Goal: Task Accomplishment & Management: Manage account settings

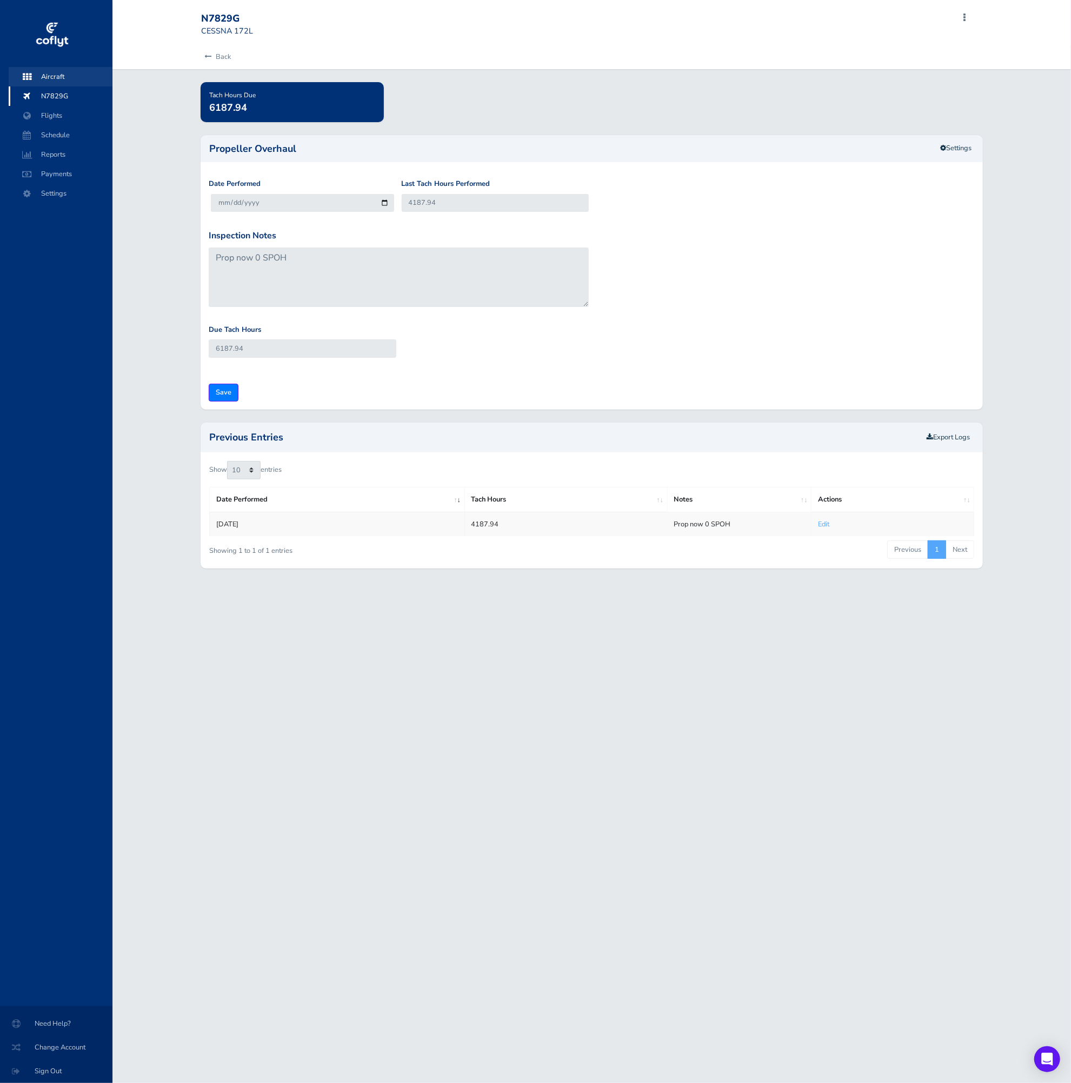
click at [68, 77] on span "Aircraft" at bounding box center [60, 76] width 82 height 19
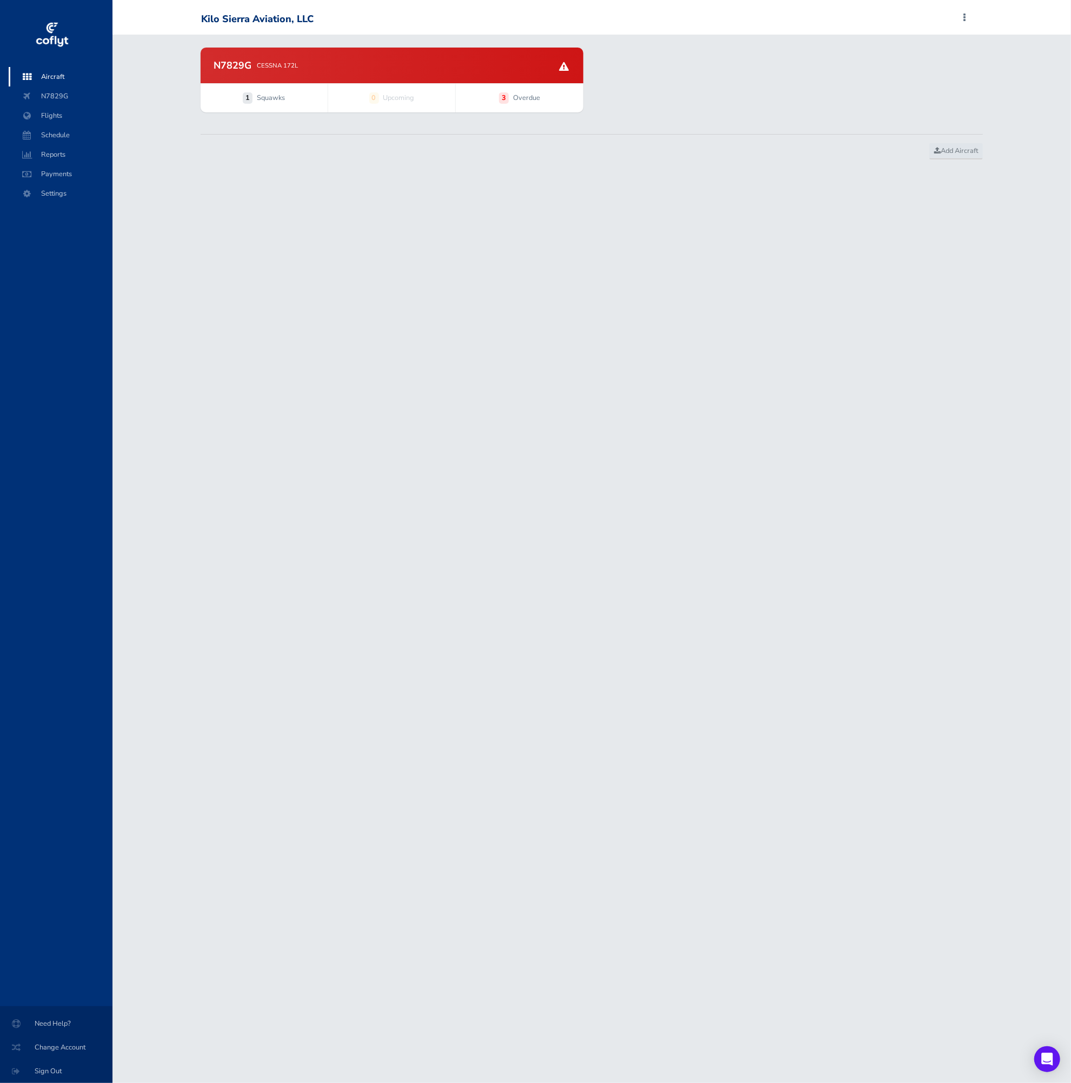
click at [265, 67] on p "CESSNA 172L" at bounding box center [277, 66] width 41 height 10
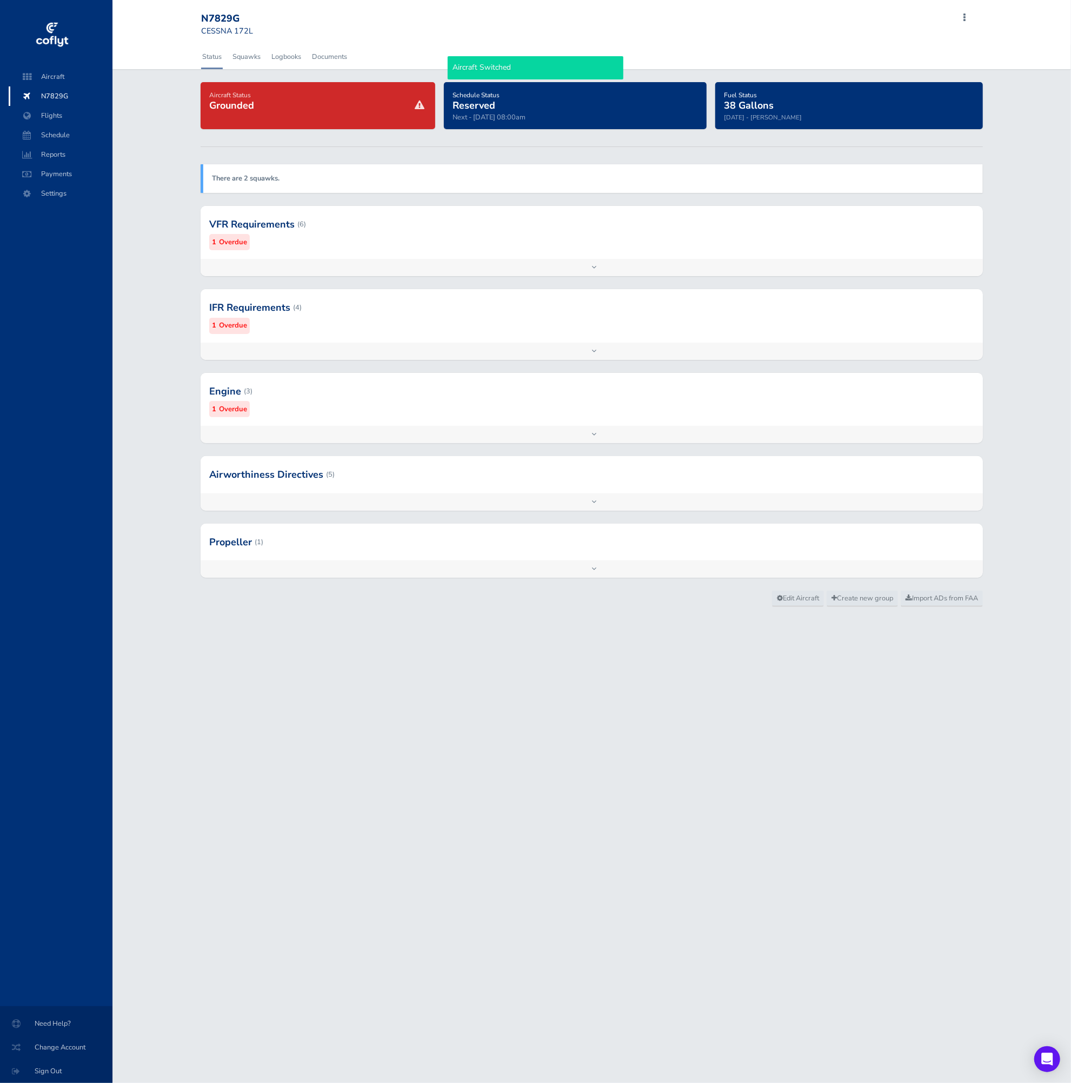
click at [700, 218] on div at bounding box center [592, 224] width 783 height 53
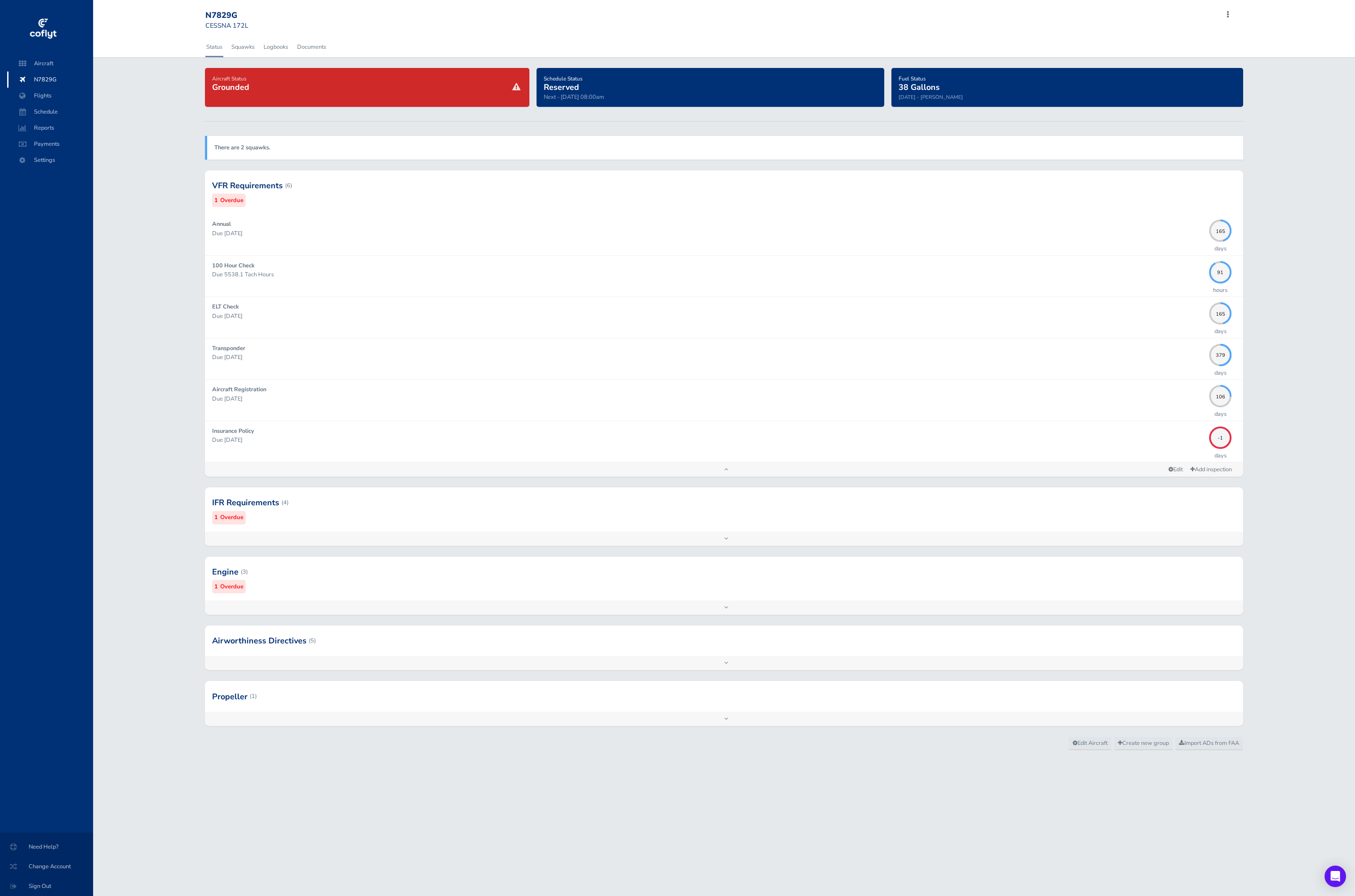
click at [886, 511] on div at bounding box center [724, 502] width 1038 height 44
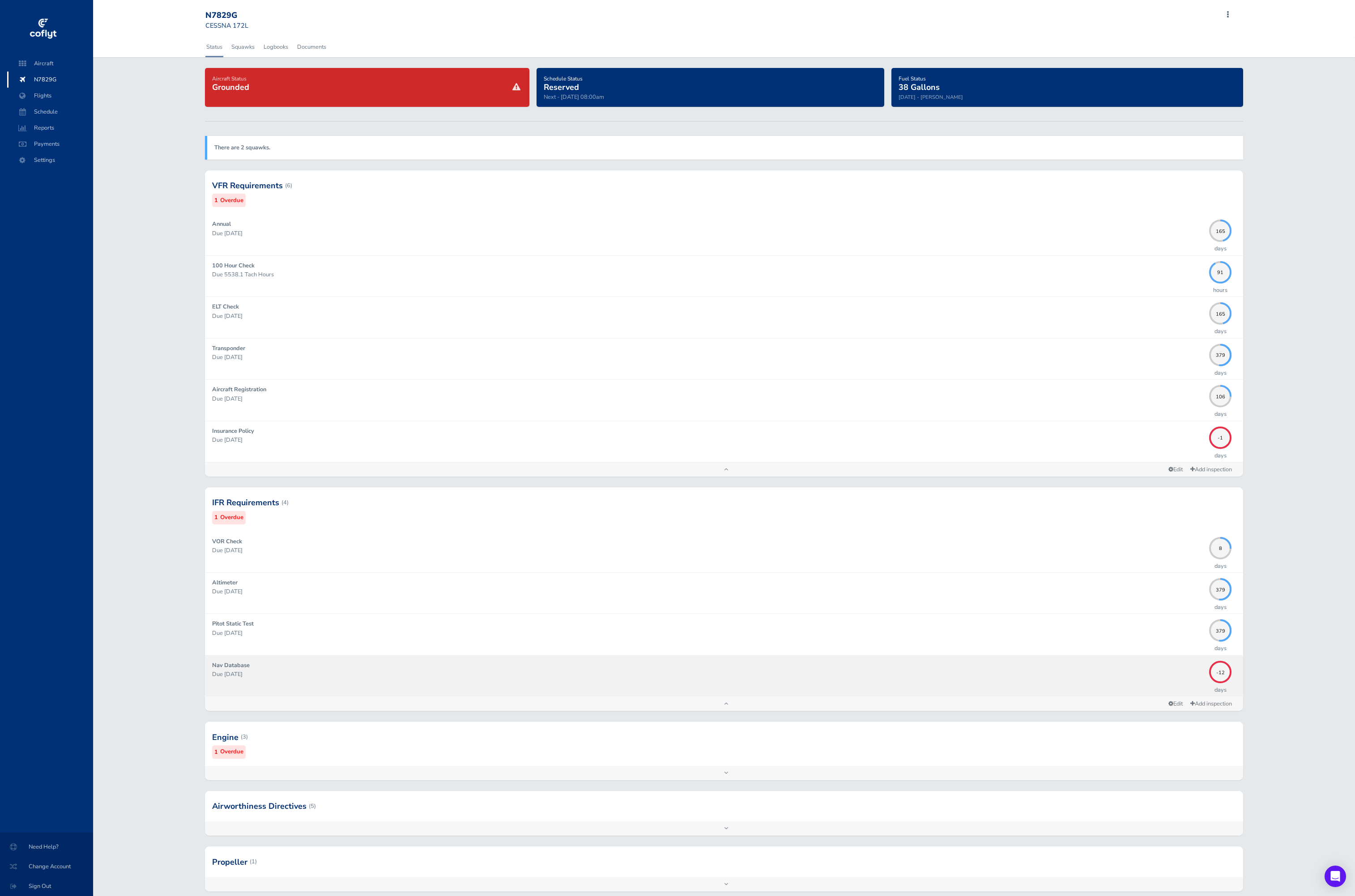
click at [886, 678] on div "Nav Database Due 09/04/2025" at bounding box center [708, 676] width 992 height 30
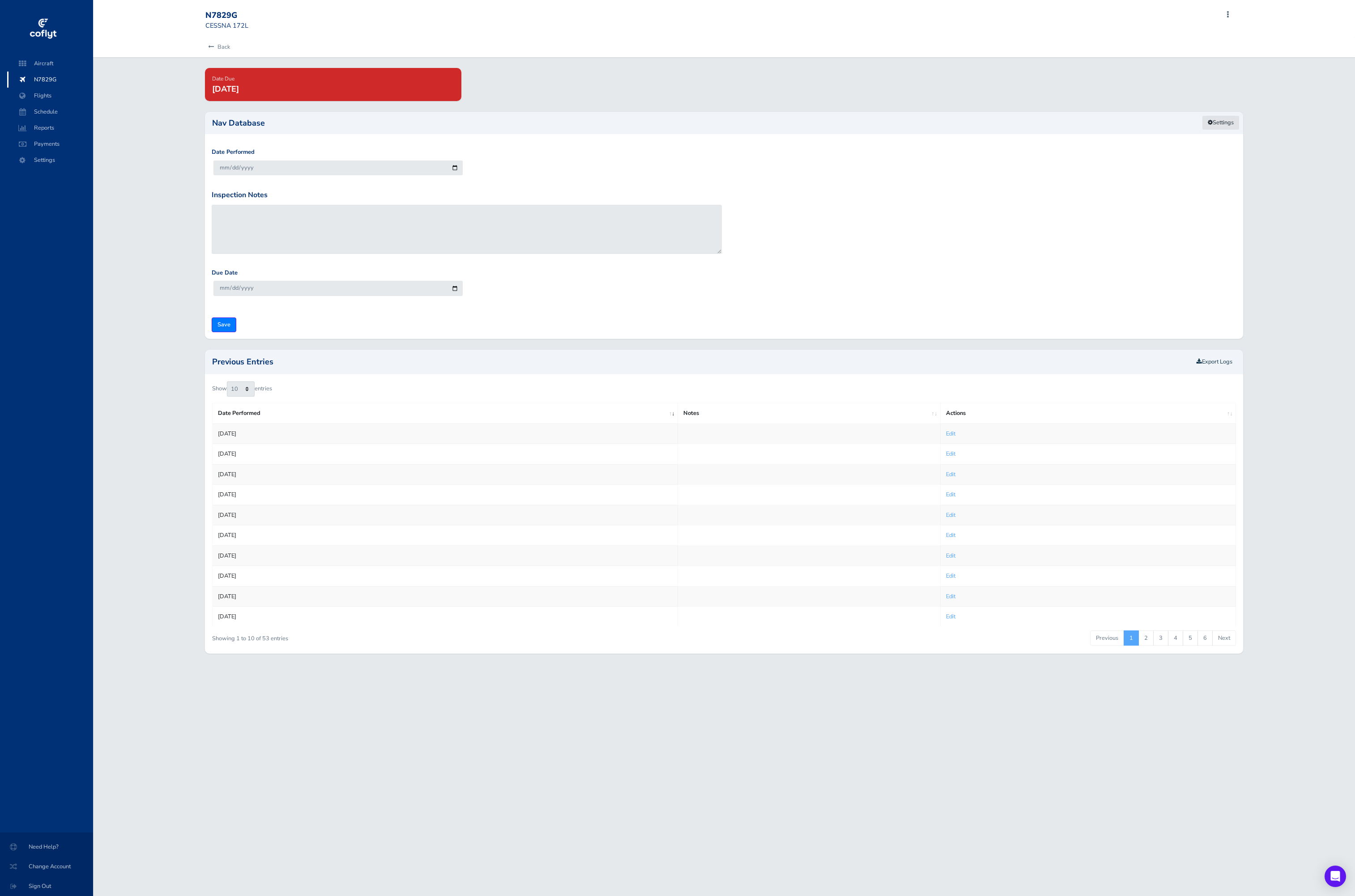
click at [886, 122] on link "Settings" at bounding box center [1220, 122] width 37 height 15
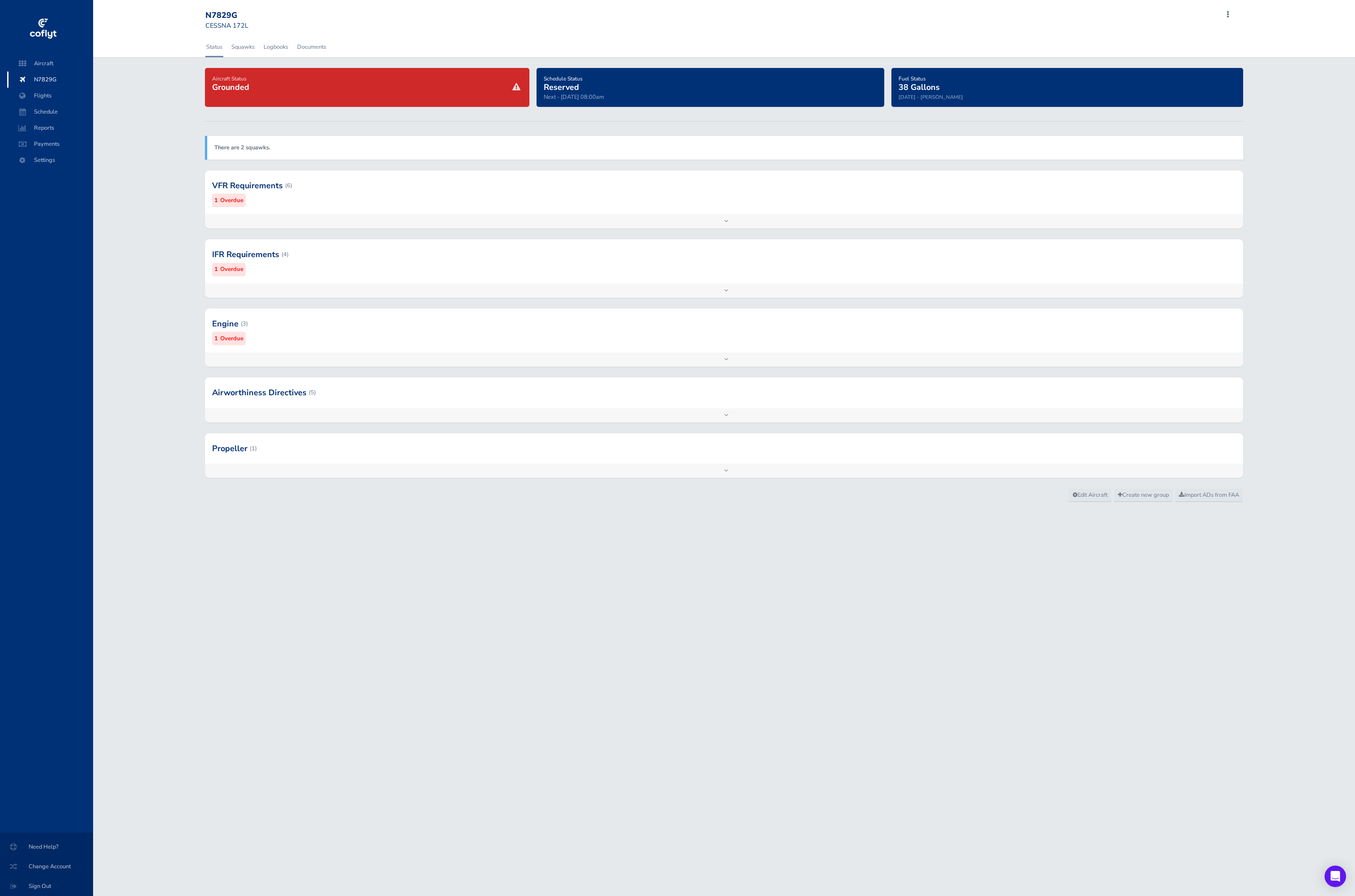
click at [334, 406] on div at bounding box center [724, 392] width 1038 height 31
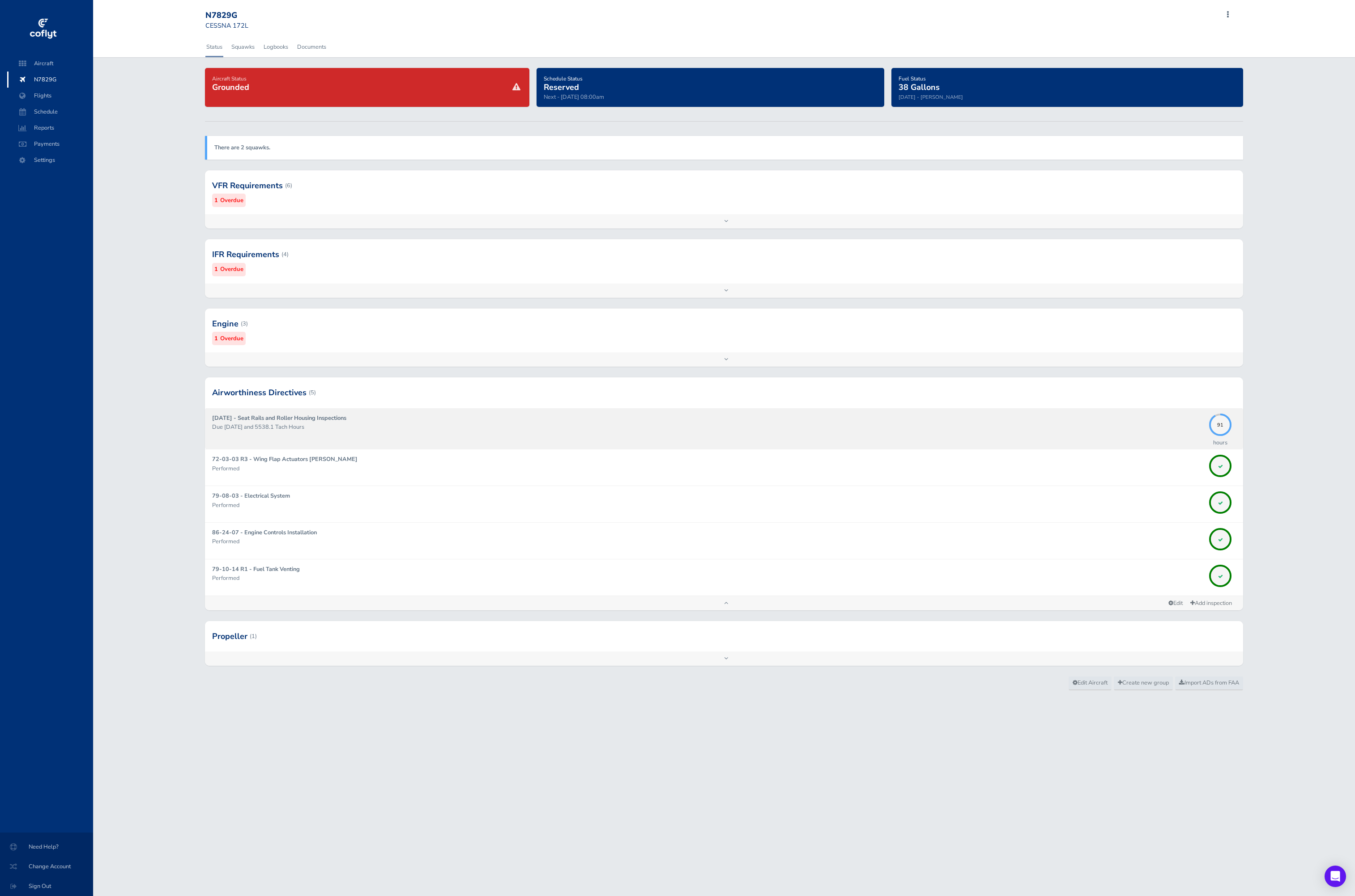
click at [886, 420] on div "2011-10-09 - Seat Rails and Roller Housing Inspections Due 09/30/2026 and 5538.…" at bounding box center [708, 429] width 992 height 30
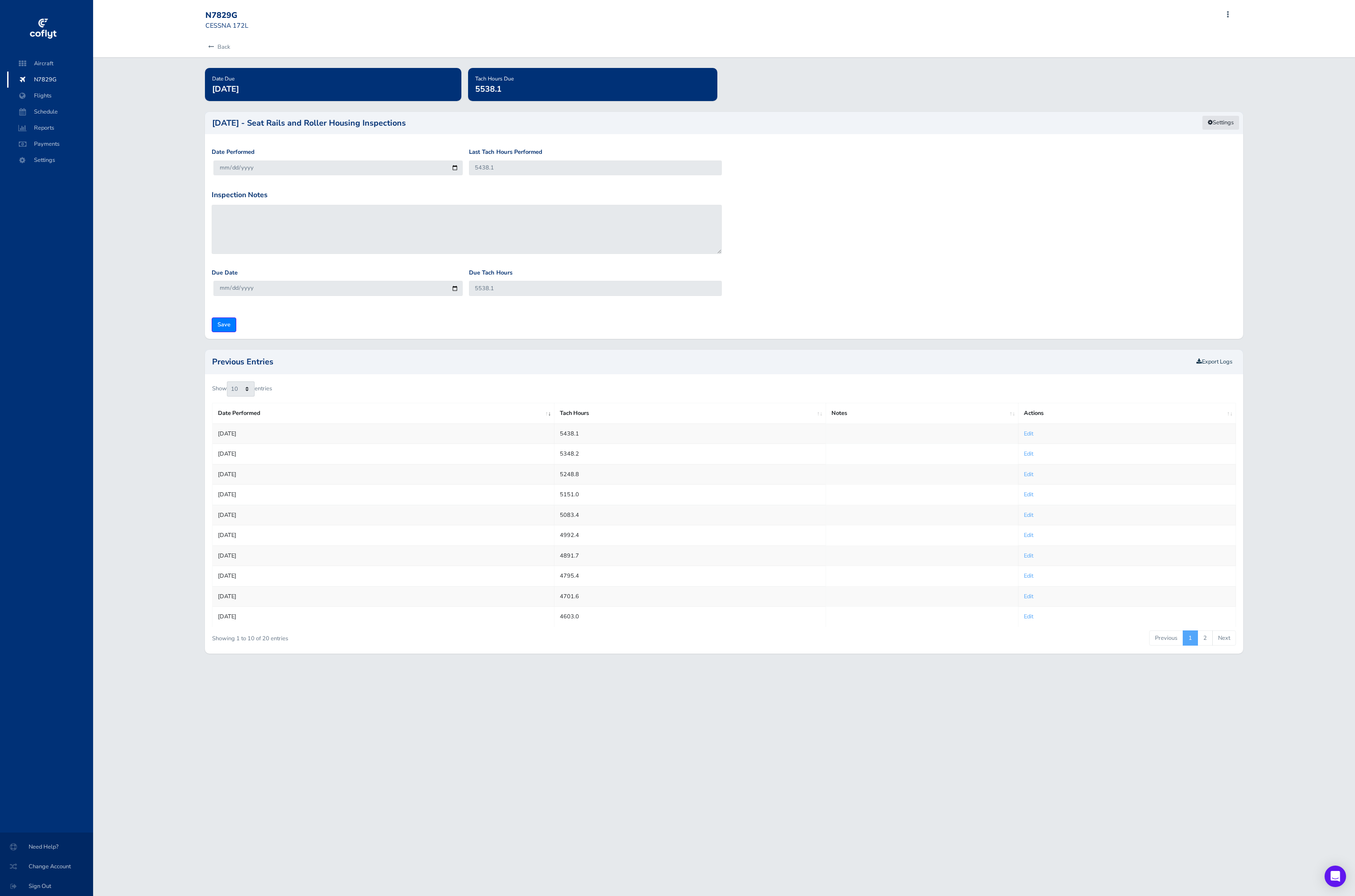
click at [886, 122] on link "Settings" at bounding box center [1220, 122] width 37 height 15
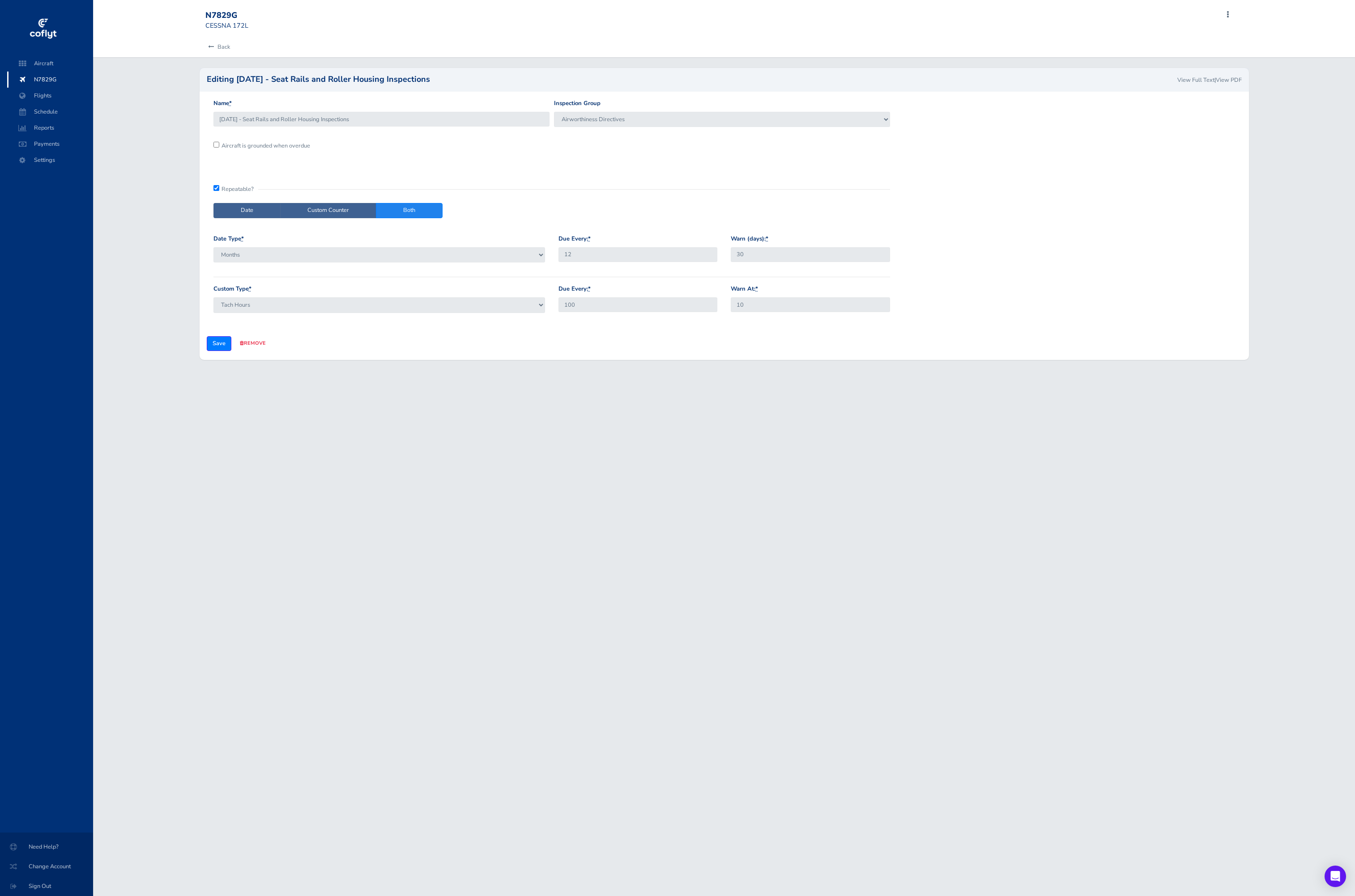
drag, startPoint x: 454, startPoint y: 79, endPoint x: 233, endPoint y: 81, distance: 221.0
click at [233, 81] on div "Editing 2011-10-09 - Seat Rails and Roller Housing Inspections View Full Text |…" at bounding box center [724, 79] width 1035 height 9
copy h2 "2011-10-09 - Seat Rails and Roller Housing Inspections"
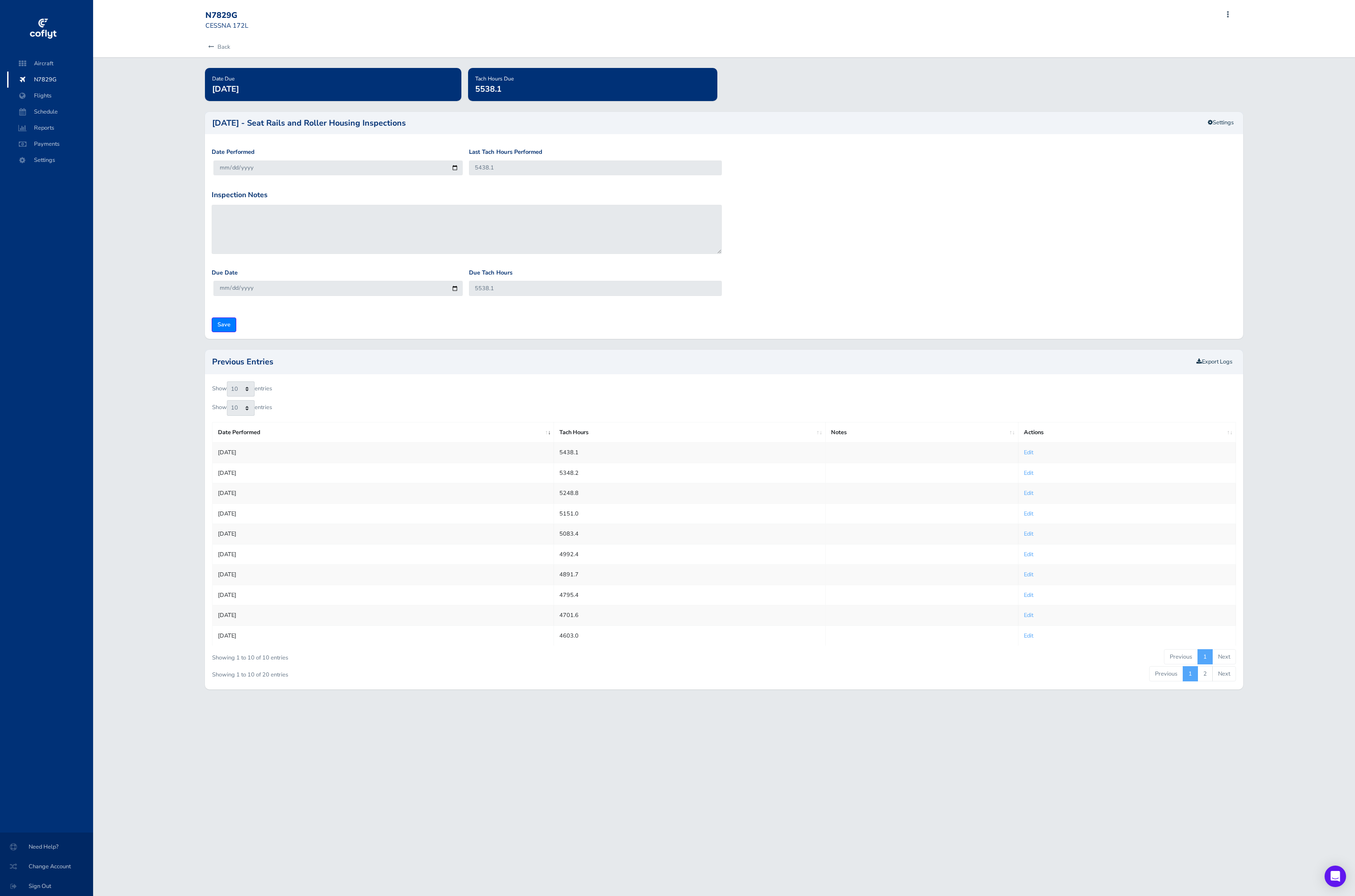
click at [585, 457] on td "5438.1" at bounding box center [690, 453] width 271 height 20
drag, startPoint x: 581, startPoint y: 454, endPoint x: 558, endPoint y: 449, distance: 23.5
click at [560, 448] on td "5438.1" at bounding box center [690, 453] width 271 height 20
click at [591, 461] on td "5438.1" at bounding box center [690, 453] width 271 height 20
drag, startPoint x: 580, startPoint y: 451, endPoint x: 559, endPoint y: 451, distance: 21.0
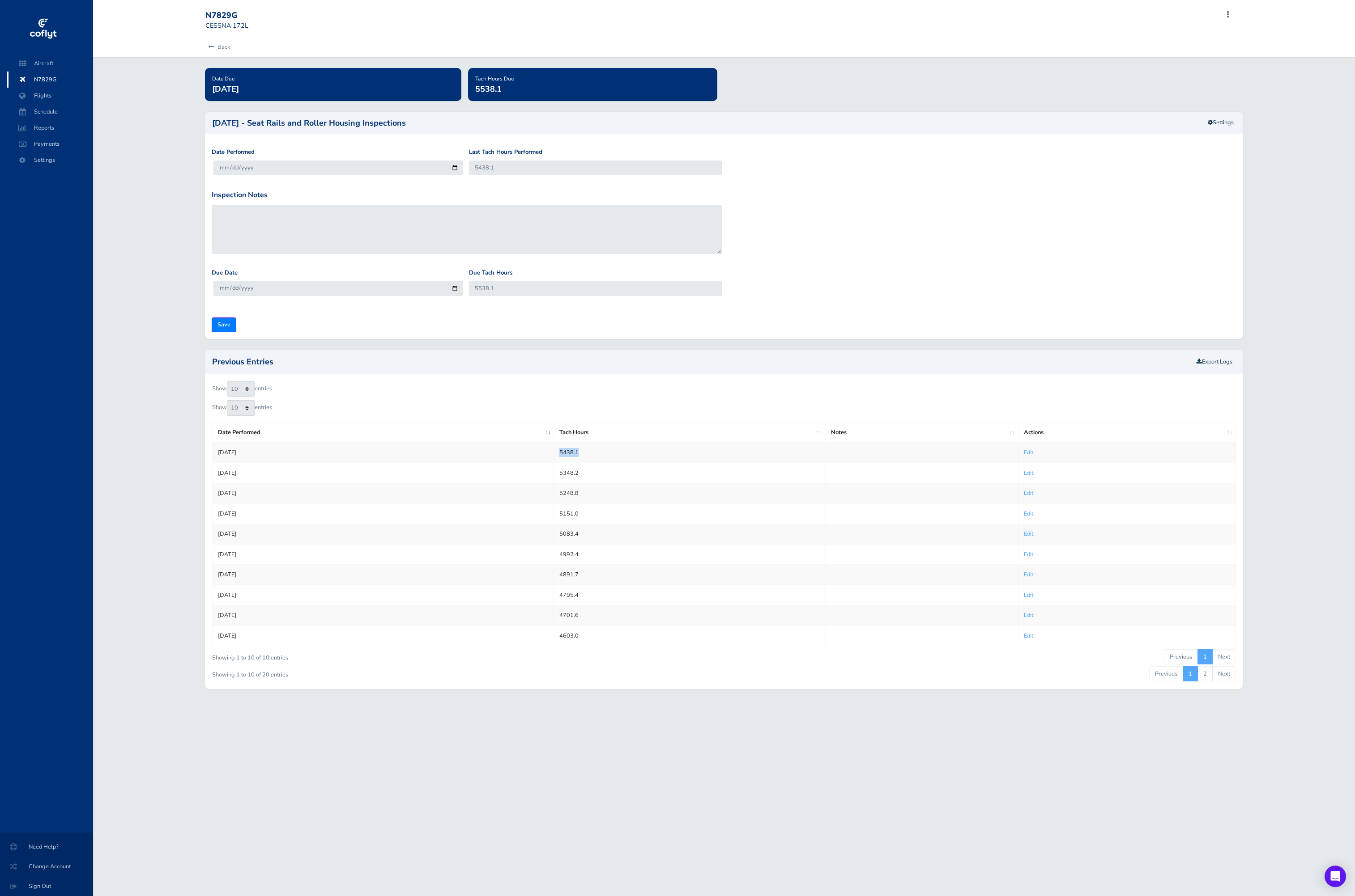
click at [559, 451] on td "5438.1" at bounding box center [690, 453] width 271 height 20
copy td "5438.1"
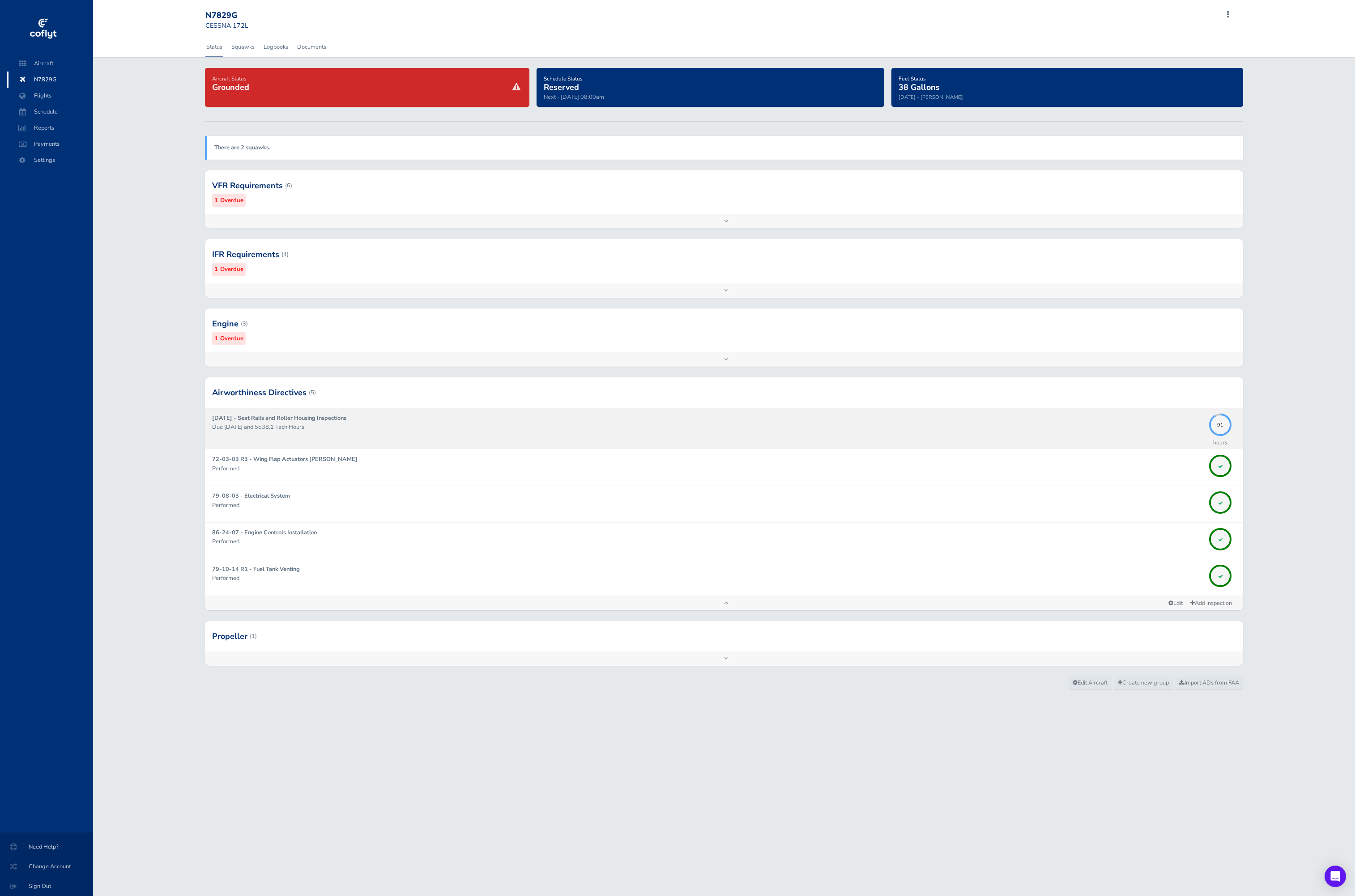
click at [886, 416] on div "2011-10-09 - Seat Rails and Roller Housing Inspections Due 09/30/2026 and 5538.…" at bounding box center [708, 429] width 992 height 30
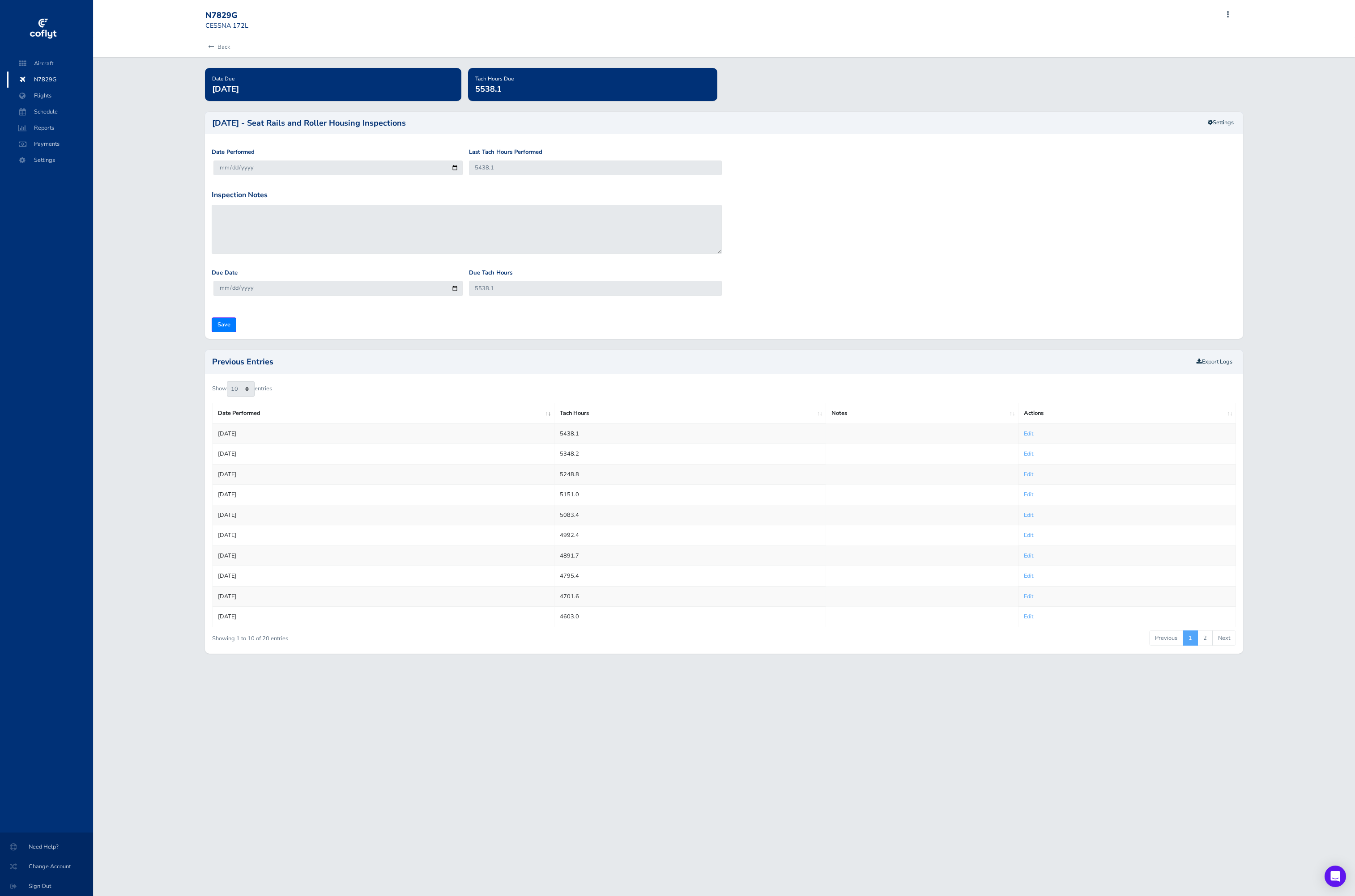
click at [171, 32] on div "N7829G CESSNA 172L Add Squawk Add Flight Add Reservation S Profile Settings Acc…" at bounding box center [723, 18] width 1261 height 37
click at [177, 165] on div "Back Date Due Sep 30, 2026 Tach Hours Due 5538.1 2011-10-09 - Seat Rails and Ro…" at bounding box center [723, 351] width 1261 height 627
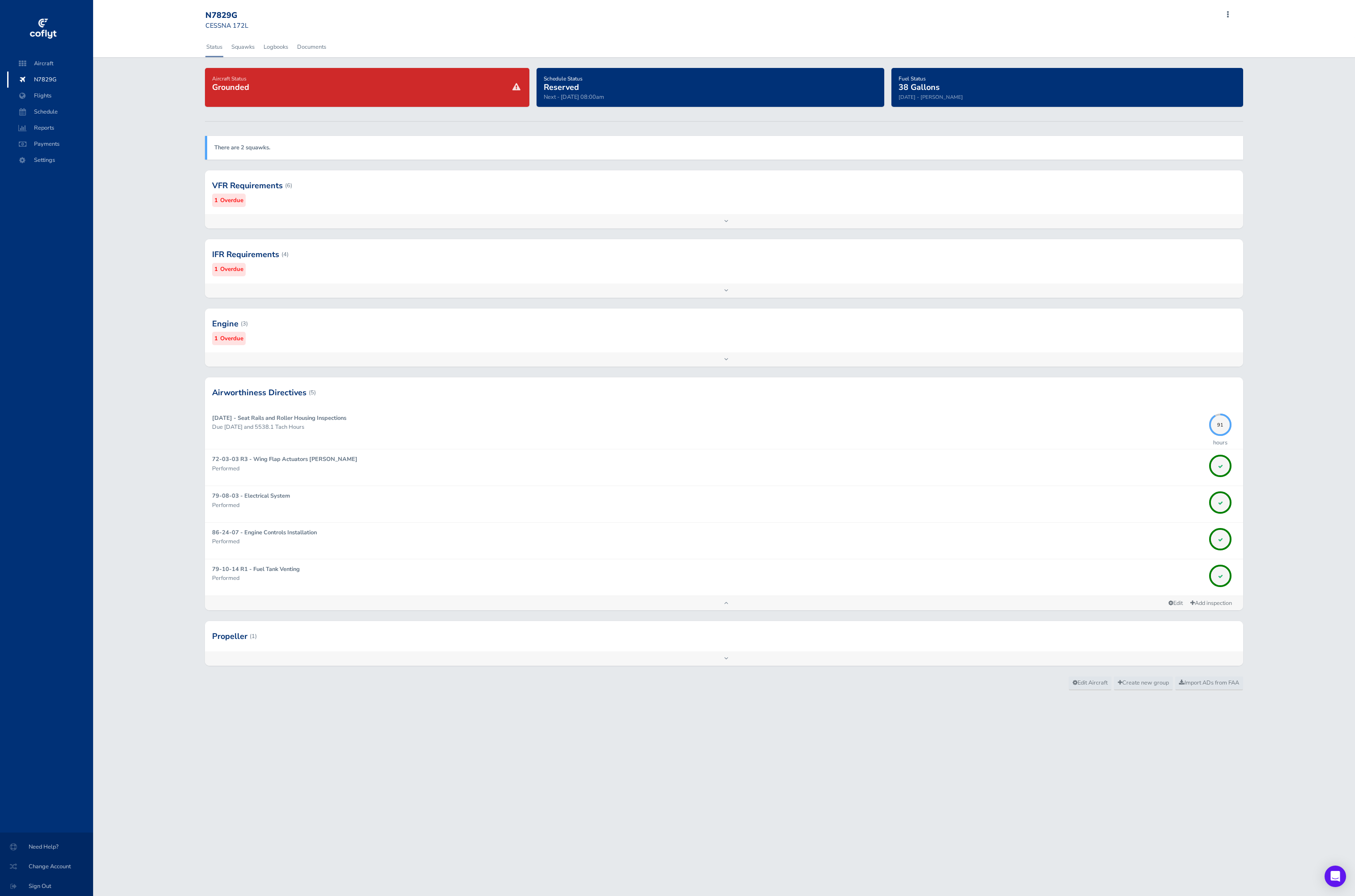
click at [797, 635] on div at bounding box center [724, 636] width 1038 height 31
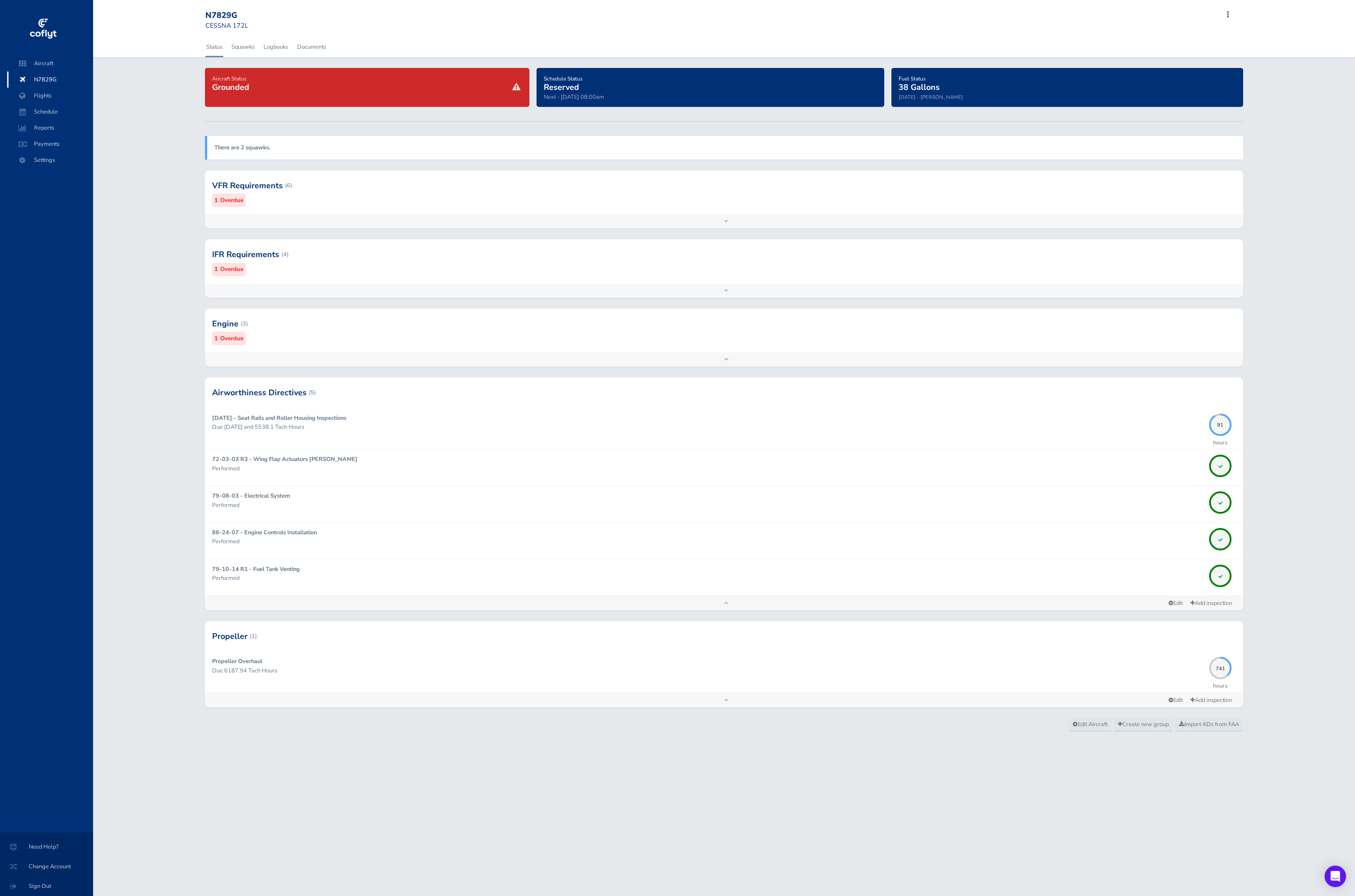
click at [675, 324] on div at bounding box center [724, 323] width 1038 height 44
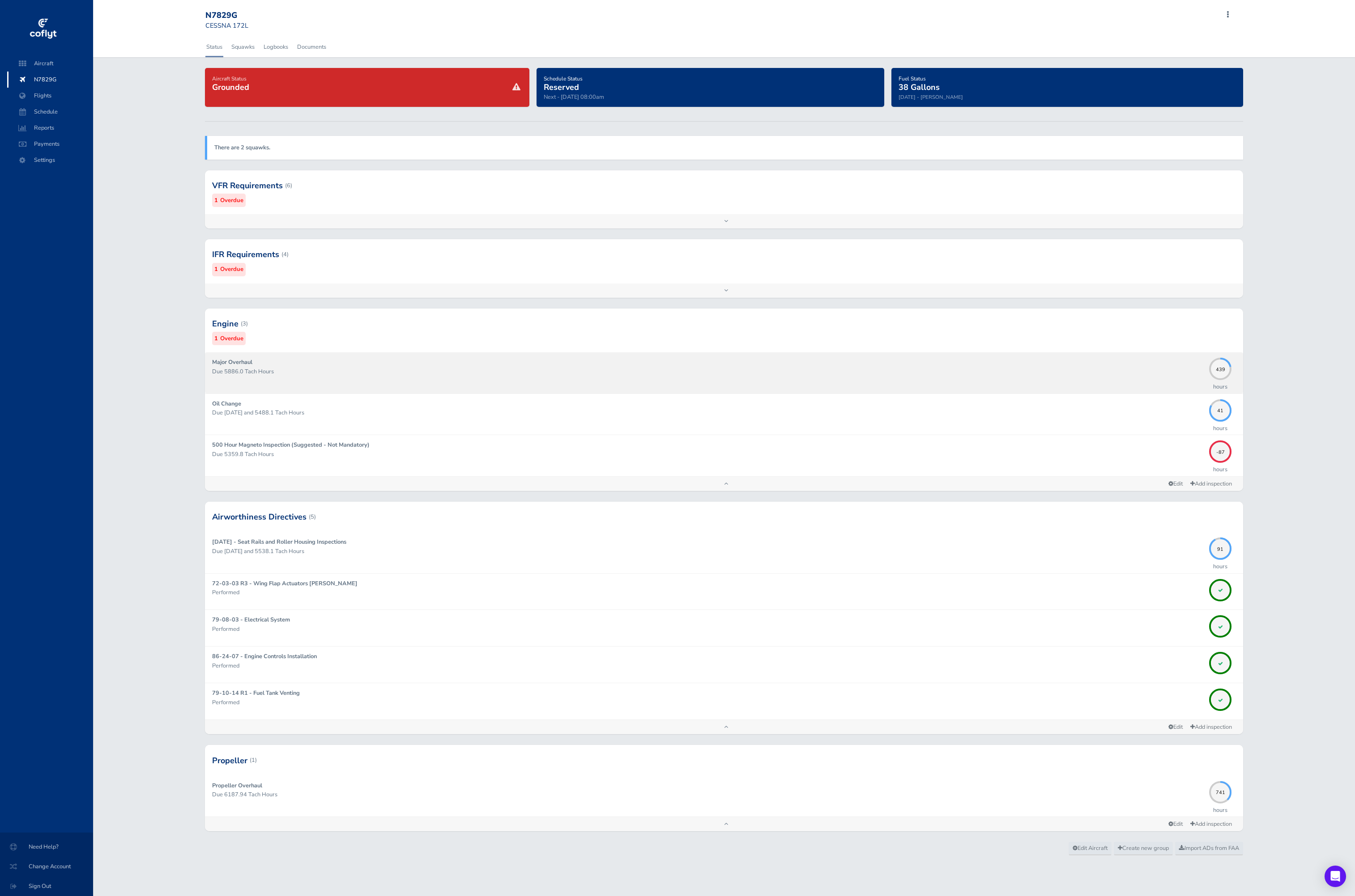
click at [696, 389] on link "Major Overhaul Due 5886.0 Tach Hours 439 hours" at bounding box center [724, 372] width 1038 height 41
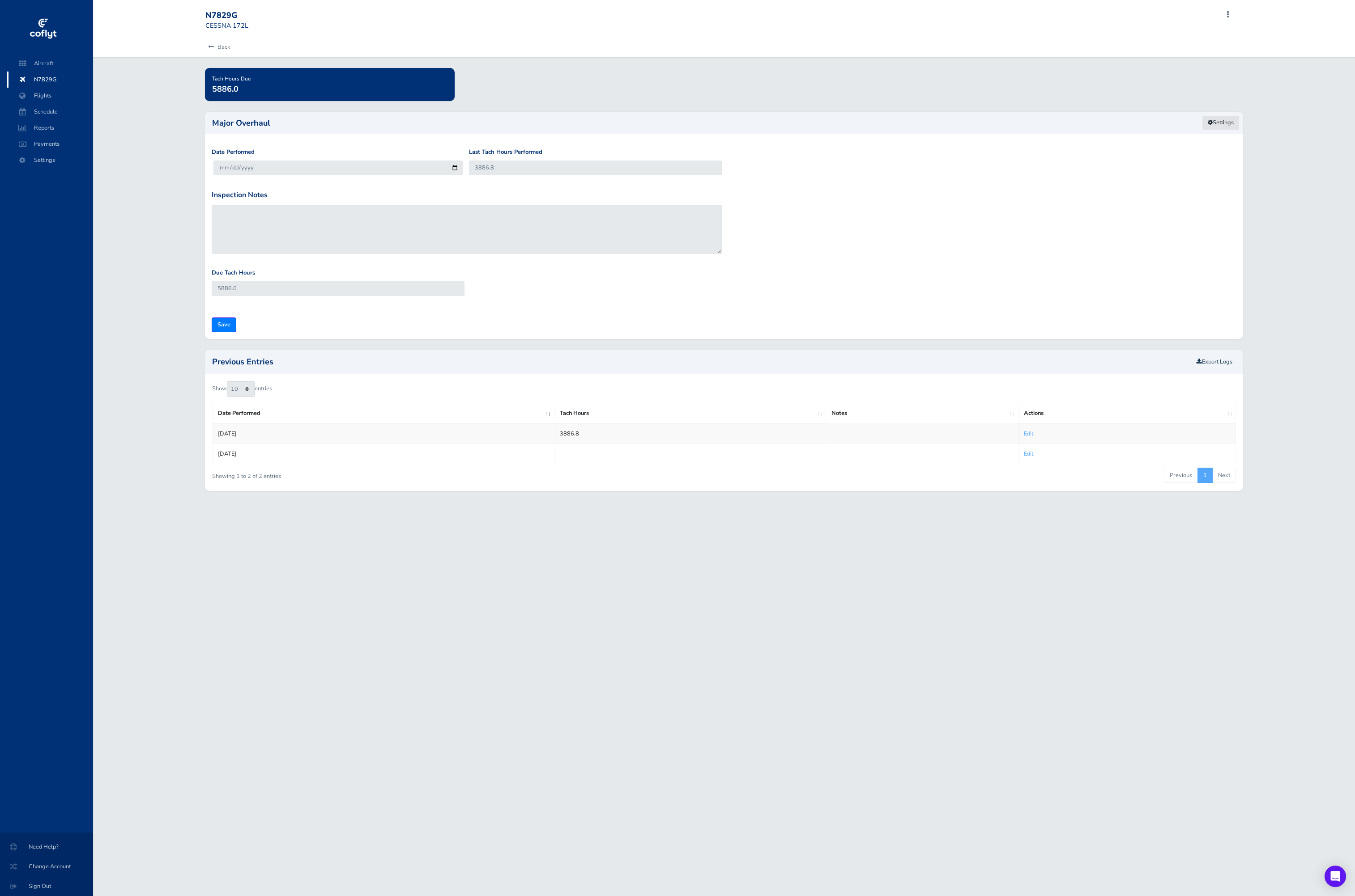
click at [886, 122] on link "Settings" at bounding box center [1220, 122] width 37 height 15
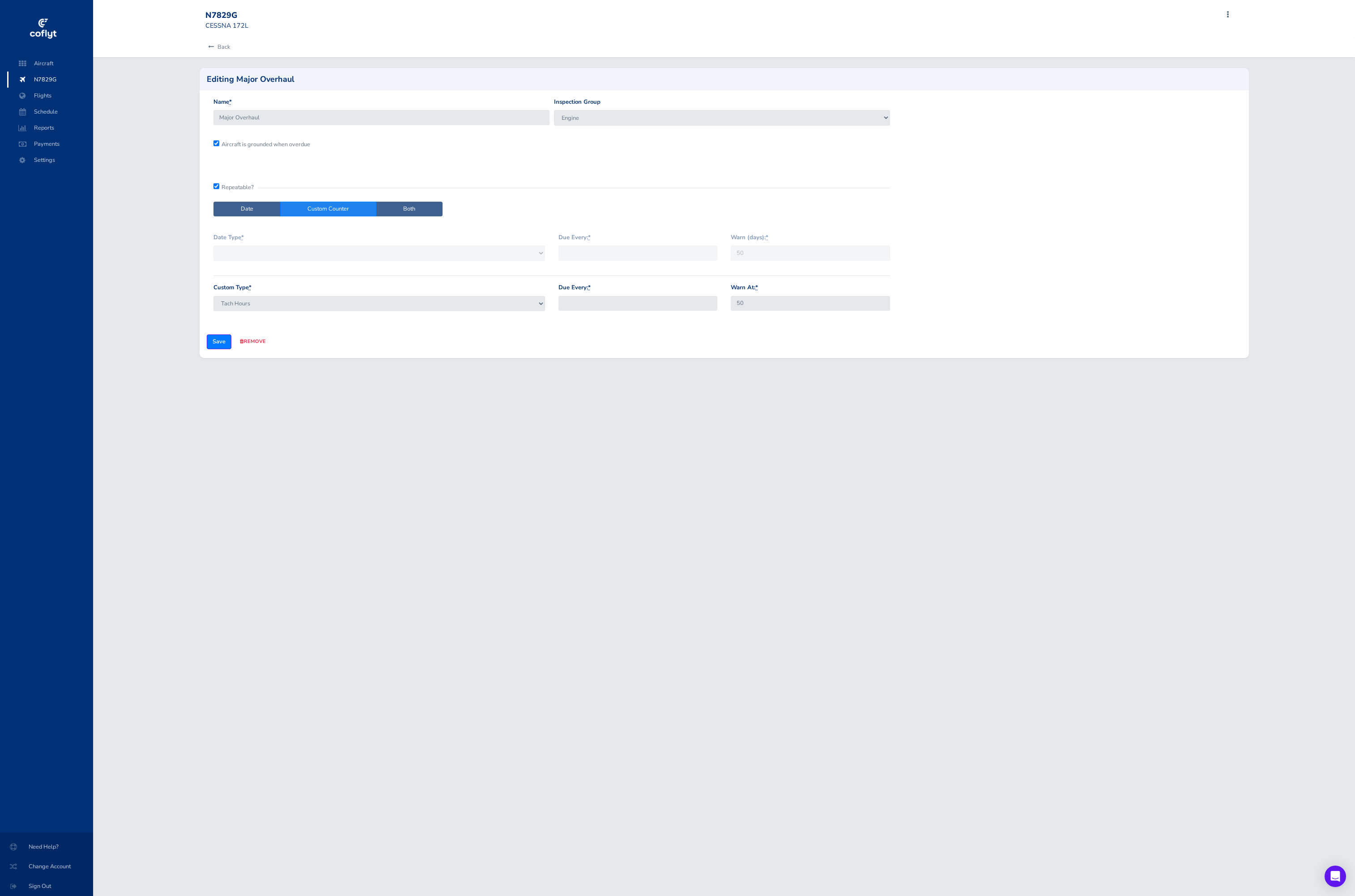
click at [455, 283] on div "Custom Type * Hobbs Hours Tach Hours" at bounding box center [379, 297] width 332 height 28
click at [642, 307] on input "Due Every: *" at bounding box center [638, 304] width 159 height 15
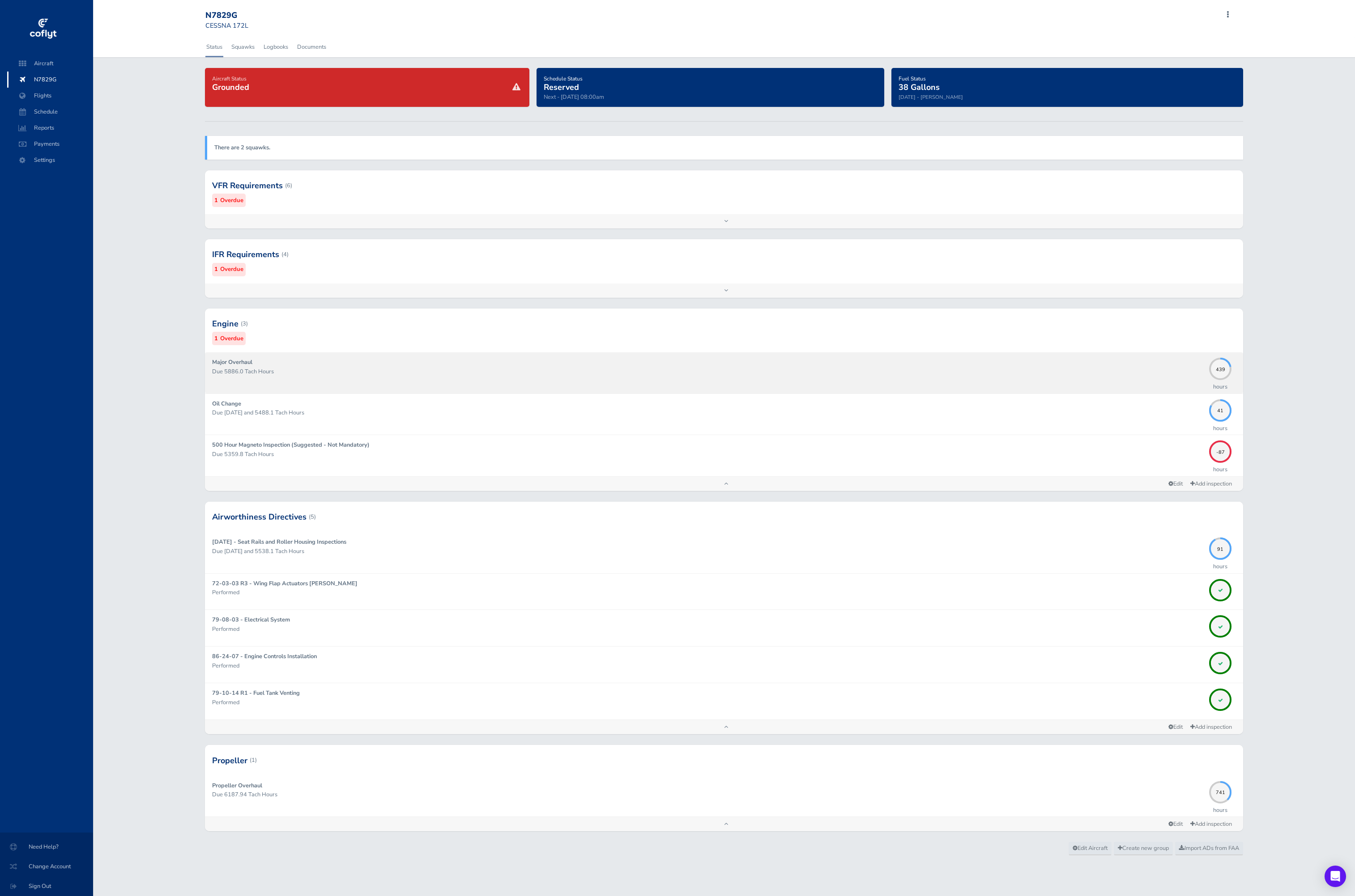
click at [211, 371] on link "Major Overhaul Due 5886.0 Tach Hours 439 hours" at bounding box center [724, 372] width 1038 height 41
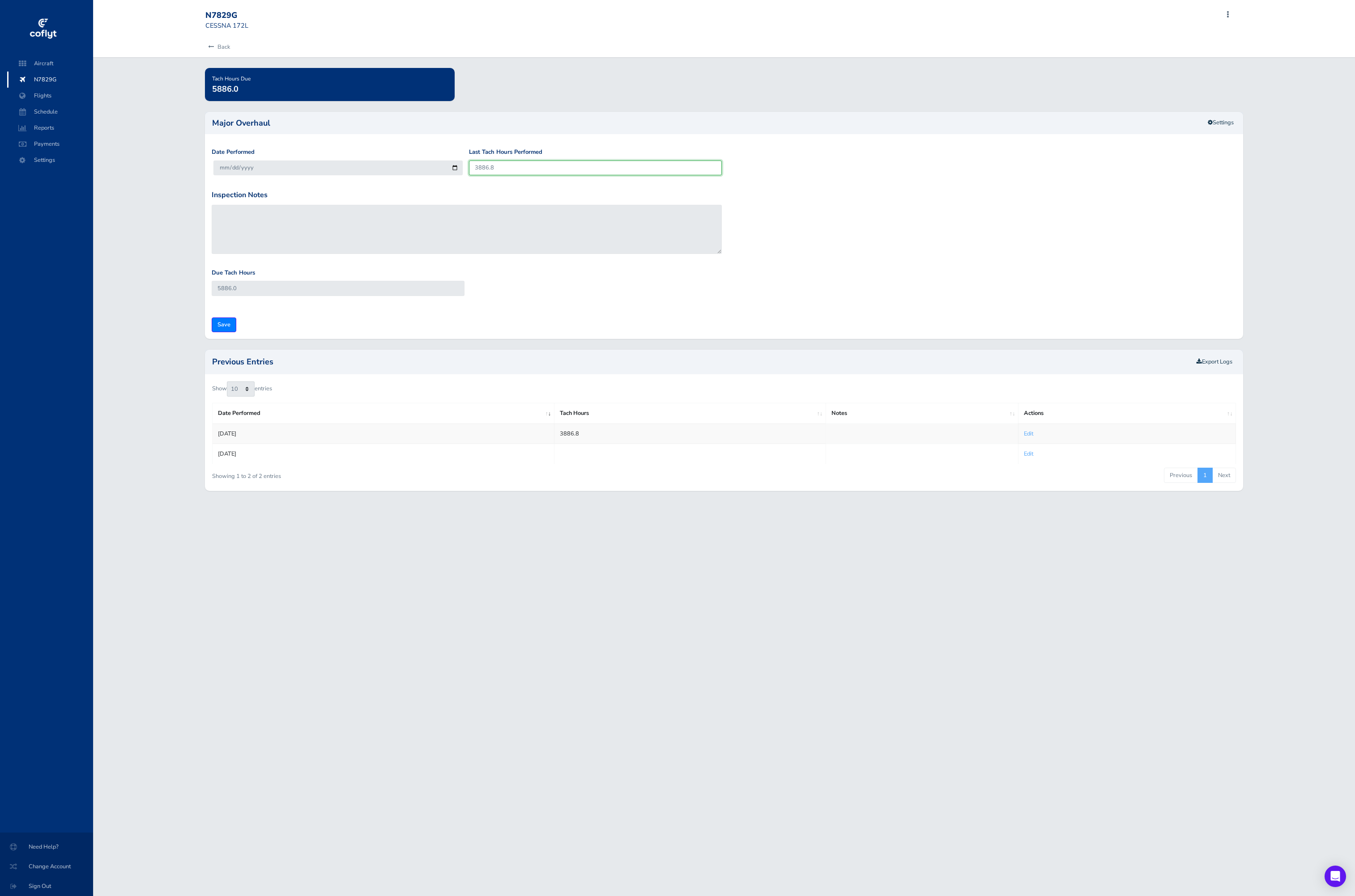
click at [521, 169] on input "3886.8" at bounding box center [595, 168] width 252 height 15
